Goal: Task Accomplishment & Management: Use online tool/utility

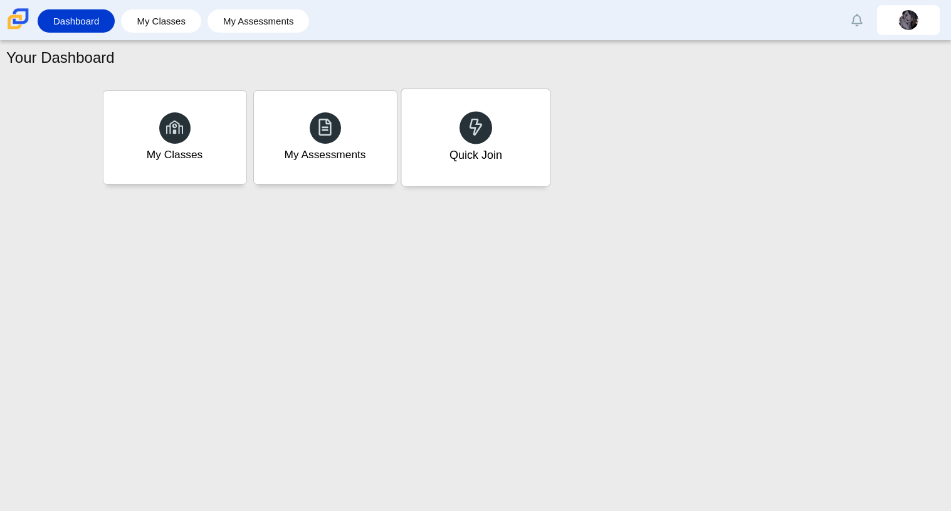
click at [456, 130] on div "Quick Join" at bounding box center [475, 137] width 149 height 97
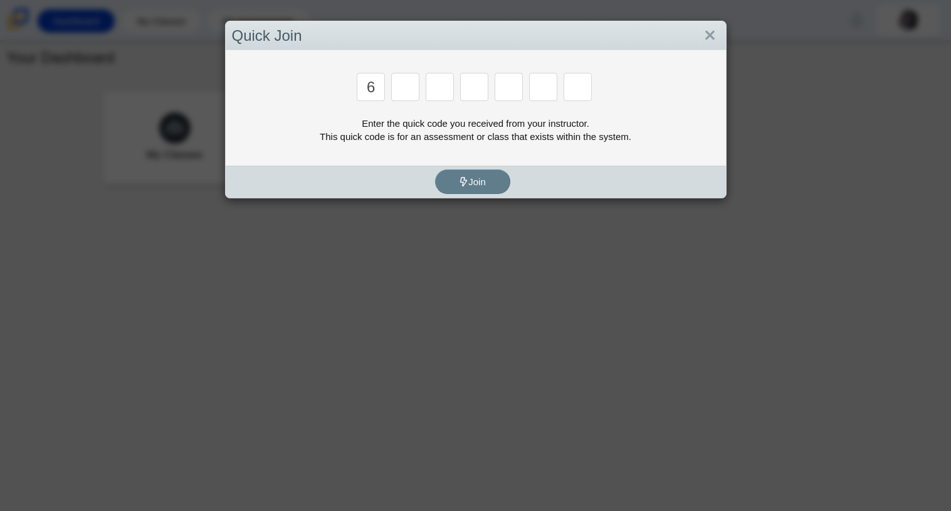
type input "6"
type input "5"
type input "4"
type input "6"
type input "h"
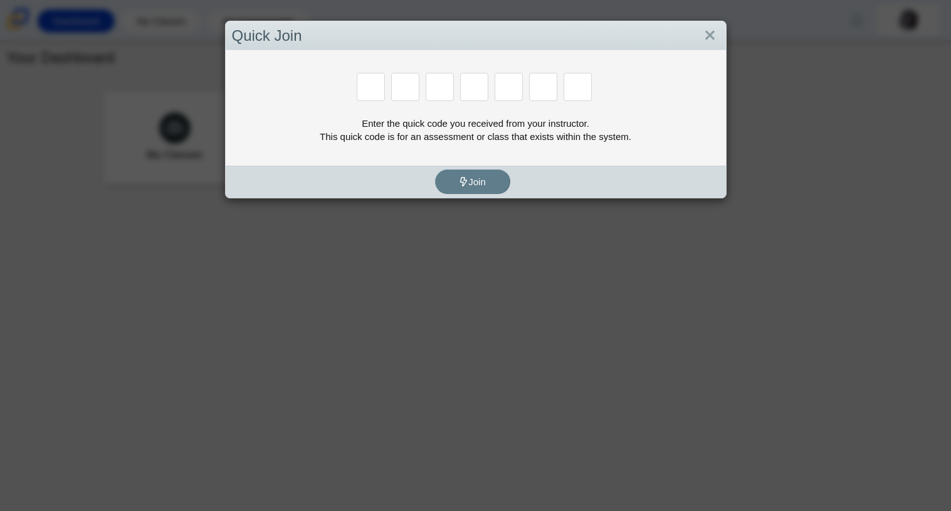
click at [399, 80] on input "Enter Access Code Digit 2" at bounding box center [405, 87] width 28 height 28
click at [354, 97] on div at bounding box center [476, 88] width 488 height 31
click at [371, 95] on input "Enter Access Code Digit 1" at bounding box center [371, 87] width 28 height 28
type input "f"
type input "7"
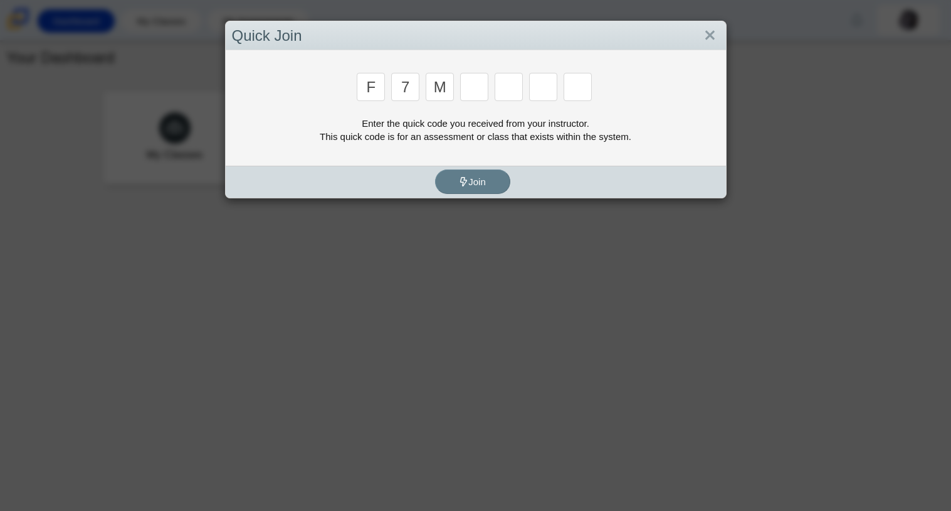
type input "m"
type input "c"
type input "h"
type input "w"
type input "k"
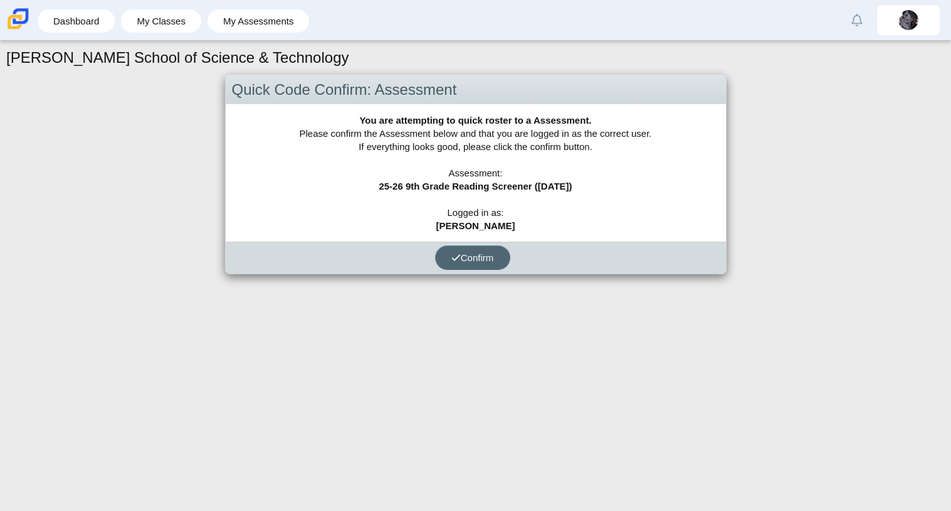
click at [471, 257] on span "Confirm" at bounding box center [473, 257] width 43 height 11
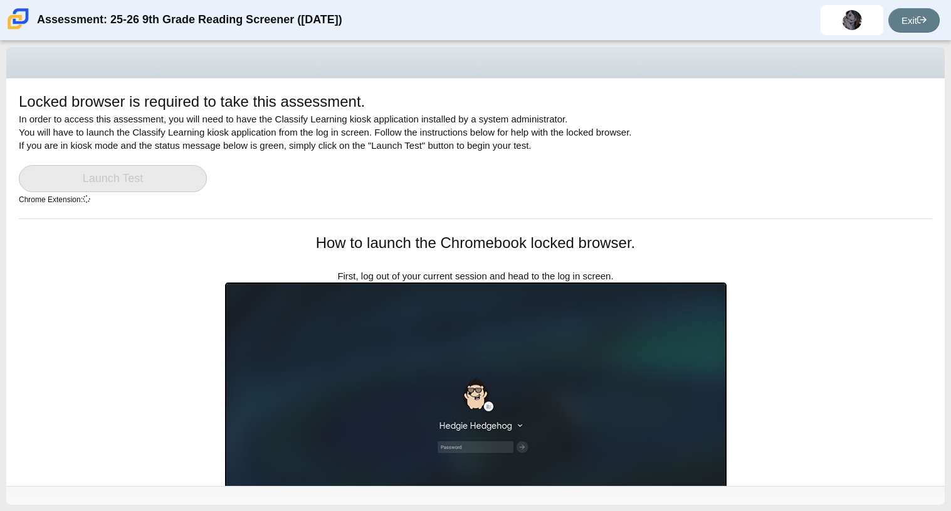
drag, startPoint x: 950, startPoint y: 112, endPoint x: 950, endPoint y: 234, distance: 121.7
click at [950, 234] on div "Locked browser is required to take this assessment. In order to access this ass…" at bounding box center [475, 276] width 951 height 470
click at [950, 105] on div "Locked browser is required to take this assessment. In order to access this ass…" at bounding box center [475, 276] width 951 height 470
click at [479, 395] on img at bounding box center [476, 423] width 502 height 283
click at [914, 20] on link "Exit" at bounding box center [914, 20] width 51 height 24
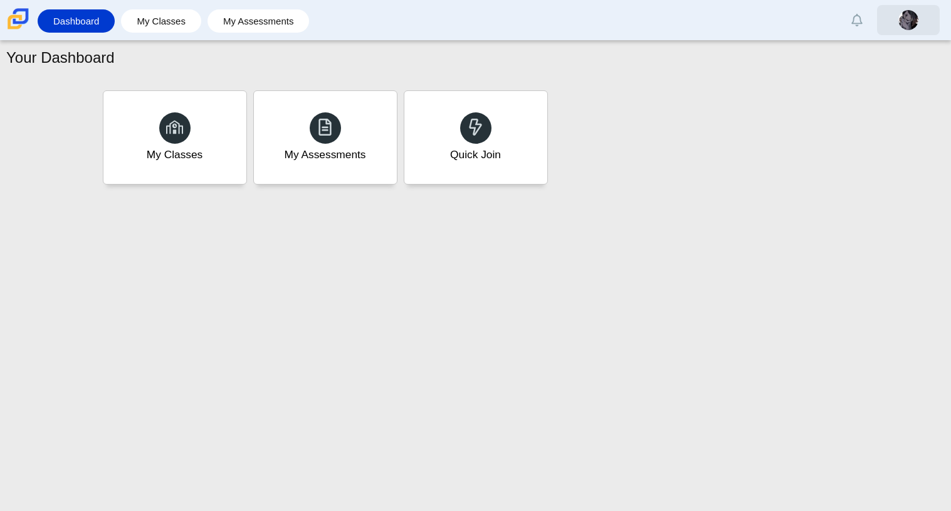
click at [918, 31] on link at bounding box center [908, 20] width 63 height 30
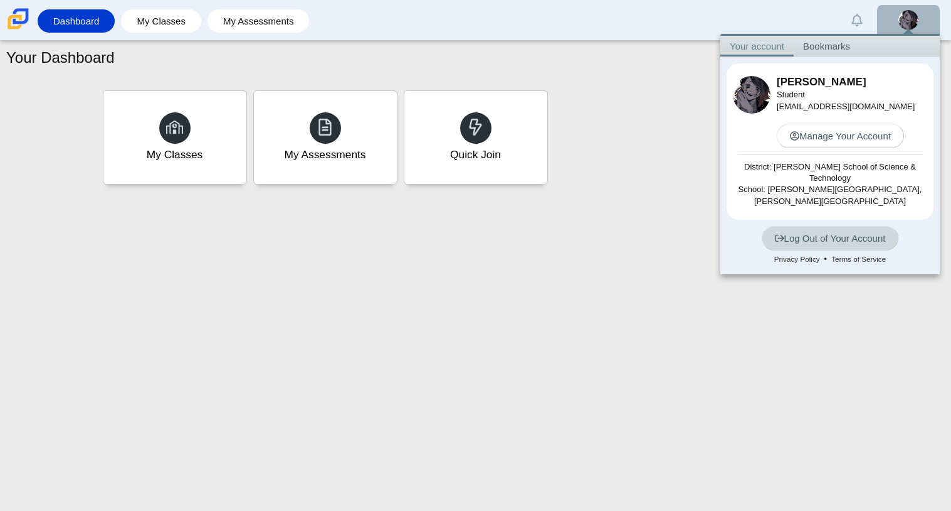
click at [807, 237] on link "Log Out of Your Account" at bounding box center [830, 238] width 137 height 24
